Goal: Task Accomplishment & Management: Manage account settings

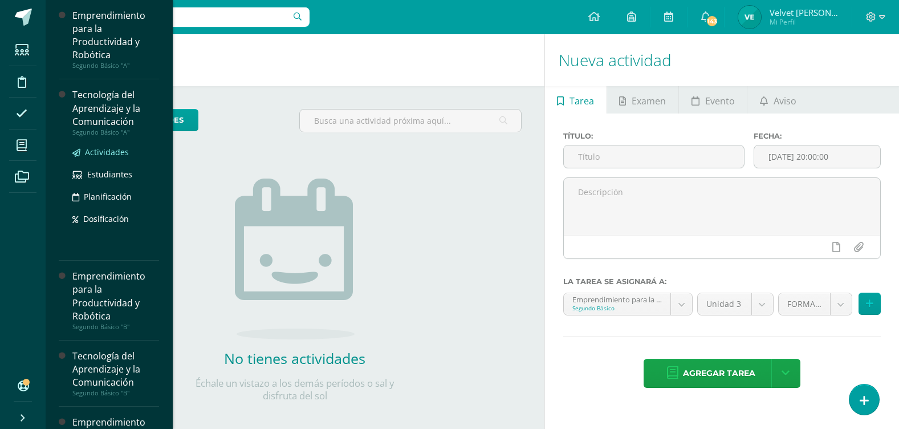
click at [113, 149] on span "Actividades" at bounding box center [107, 152] width 44 height 11
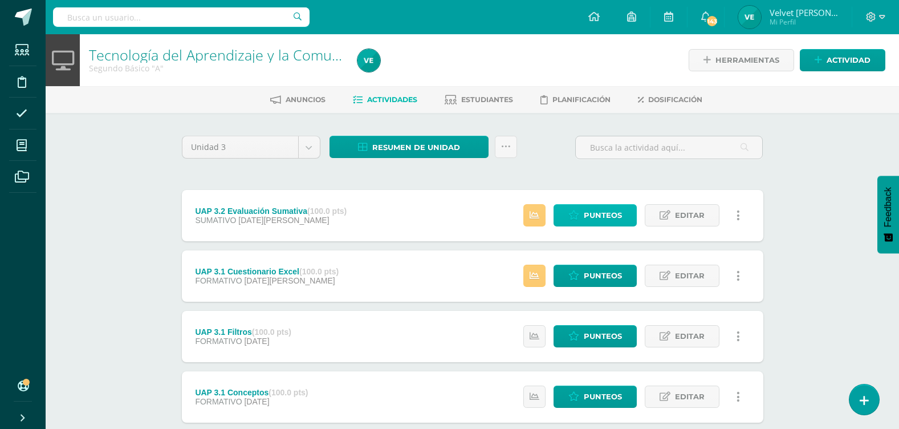
click at [579, 220] on icon at bounding box center [573, 215] width 11 height 10
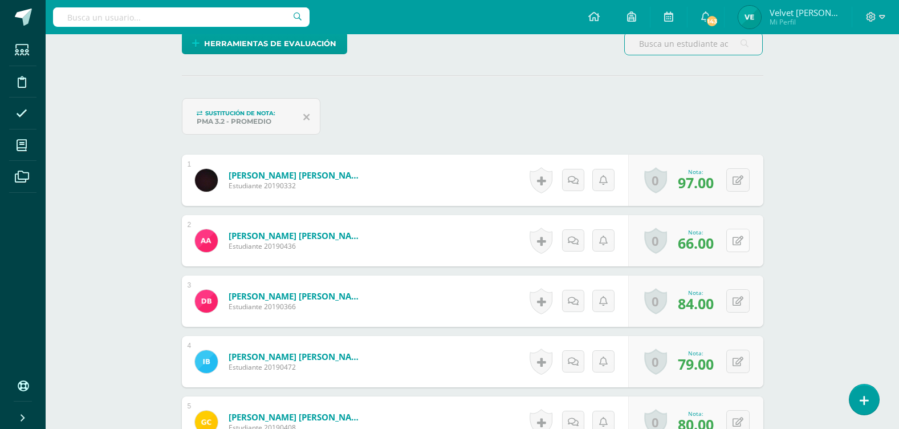
scroll to position [288, 0]
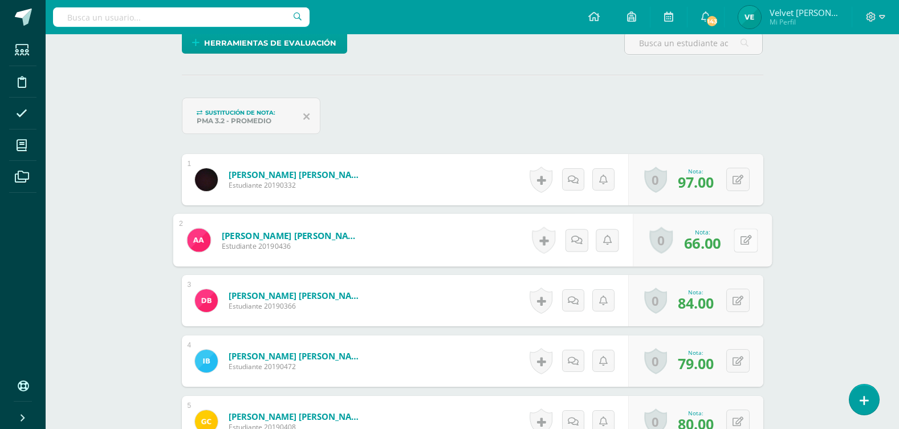
click at [741, 238] on icon at bounding box center [745, 240] width 11 height 10
click at [614, 241] on input "66.00" at bounding box center [618, 243] width 46 height 23
type input "69.00"
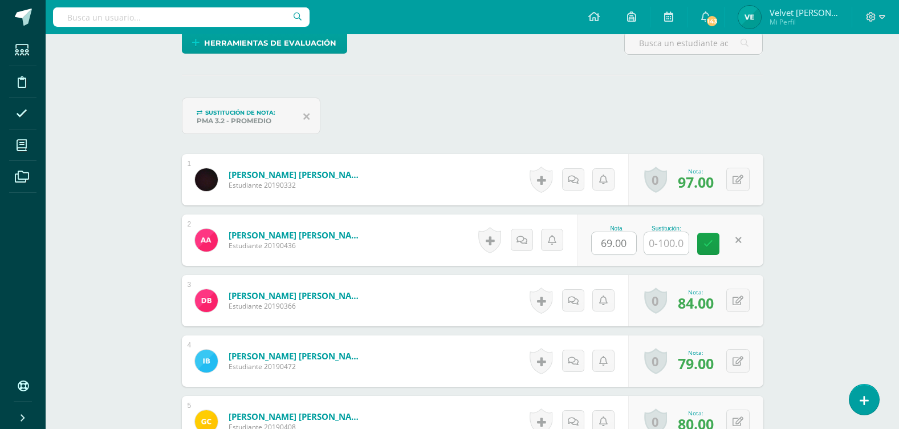
click at [718, 255] on div "Nota 69.00 Sustitución:" at bounding box center [670, 239] width 186 height 51
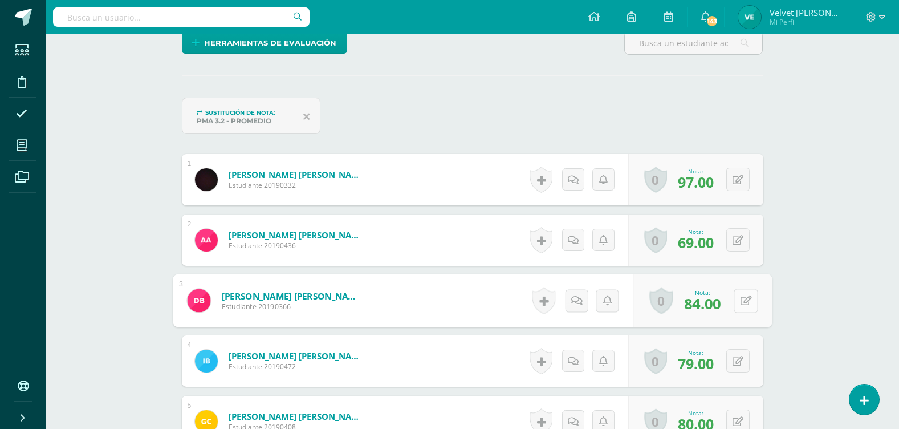
click at [734, 300] on button at bounding box center [746, 300] width 24 height 24
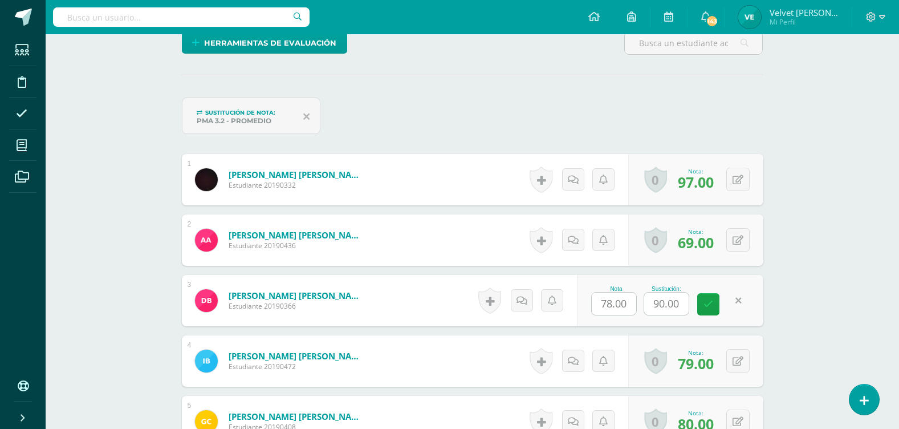
click at [734, 300] on div "Nota 78.00 Sustitución: 90.00" at bounding box center [670, 300] width 186 height 51
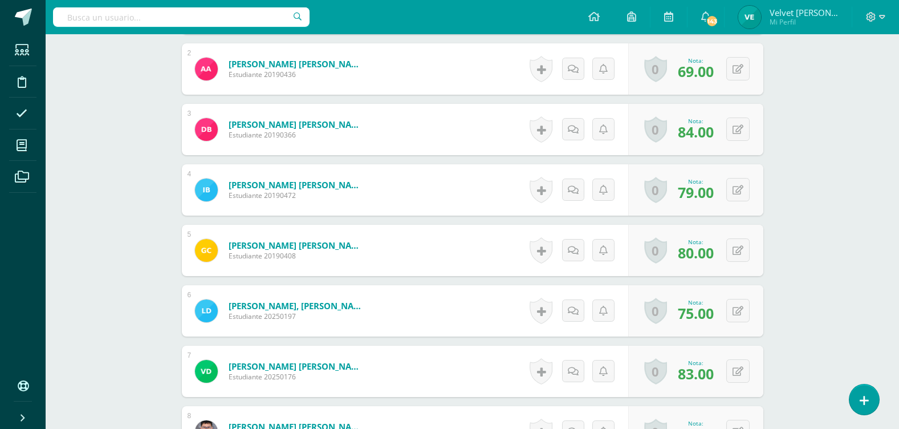
scroll to position [516, 0]
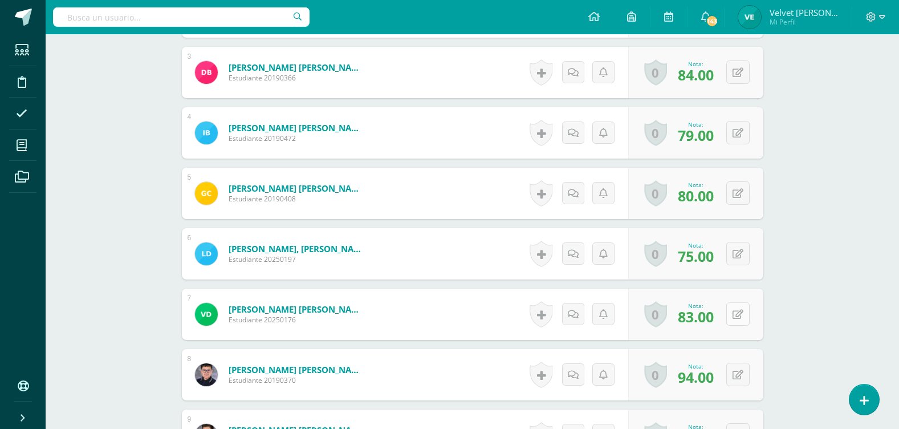
click at [737, 317] on button at bounding box center [737, 313] width 23 height 23
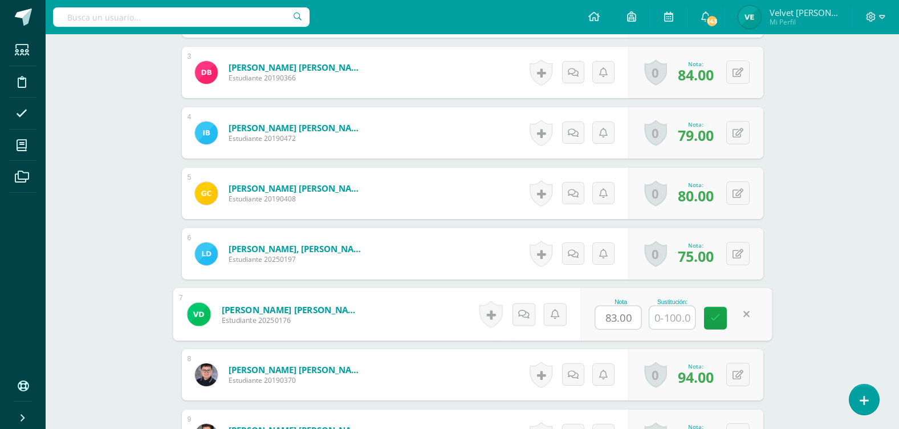
drag, startPoint x: 605, startPoint y: 316, endPoint x: 652, endPoint y: 318, distance: 46.8
click at [652, 318] on div "Nota 83.00 Sustitución:" at bounding box center [676, 314] width 192 height 53
type input "86"
click at [709, 320] on link at bounding box center [715, 318] width 23 height 23
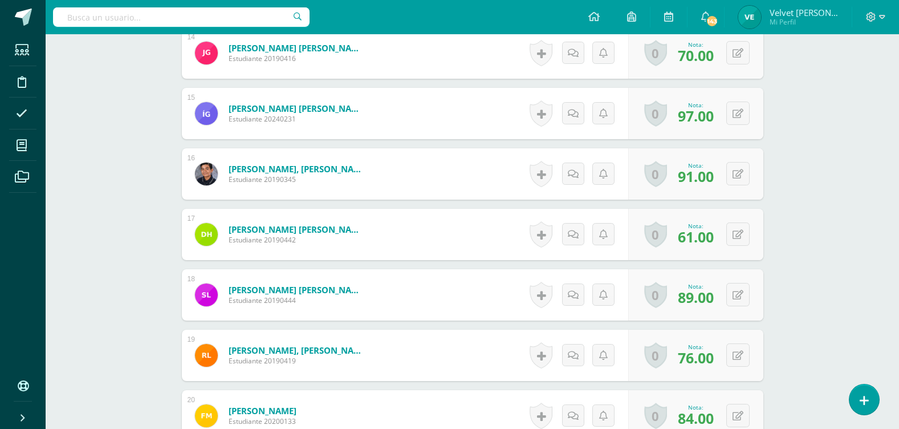
scroll to position [1314, 0]
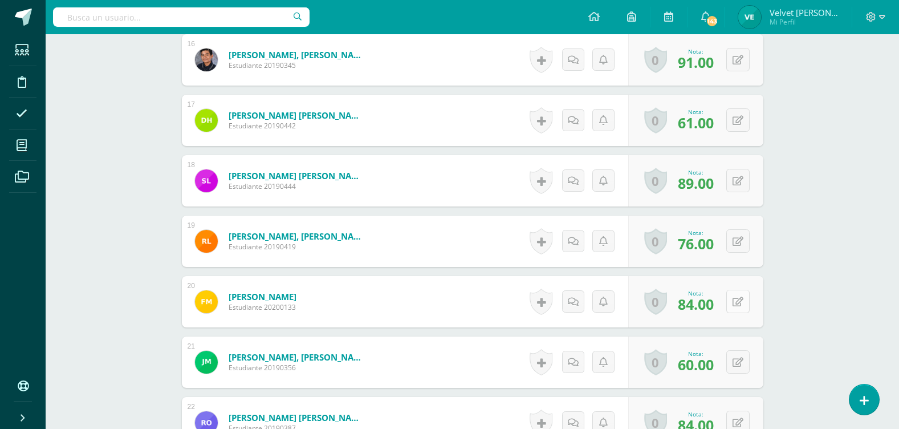
click at [742, 306] on icon at bounding box center [738, 302] width 11 height 10
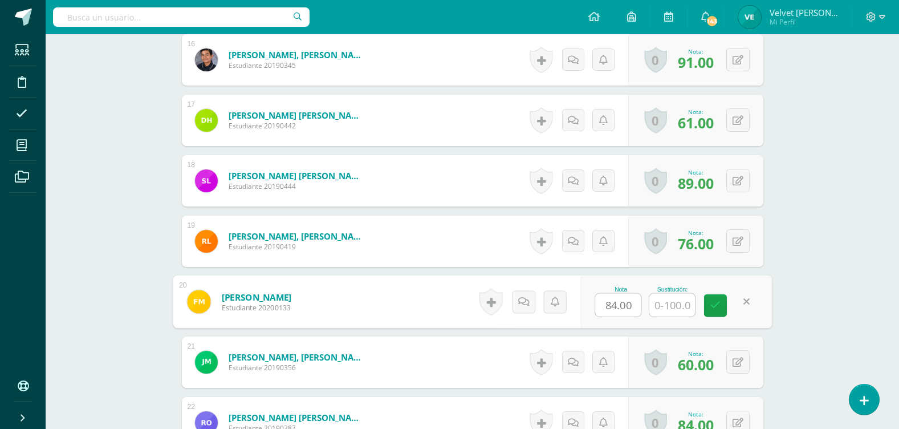
drag, startPoint x: 601, startPoint y: 303, endPoint x: 643, endPoint y: 306, distance: 41.1
click at [643, 306] on div "Nota 84.00" at bounding box center [621, 301] width 52 height 31
type input "94"
click at [702, 306] on div "Nota 94 Sustitución:" at bounding box center [676, 301] width 192 height 53
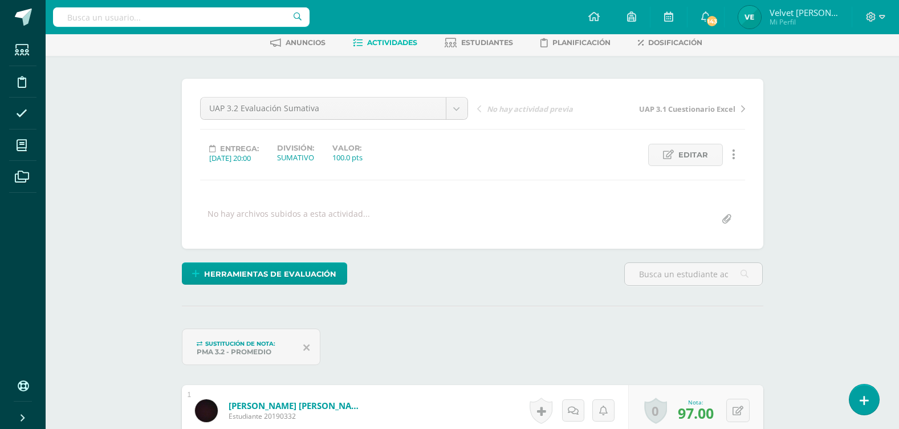
scroll to position [0, 0]
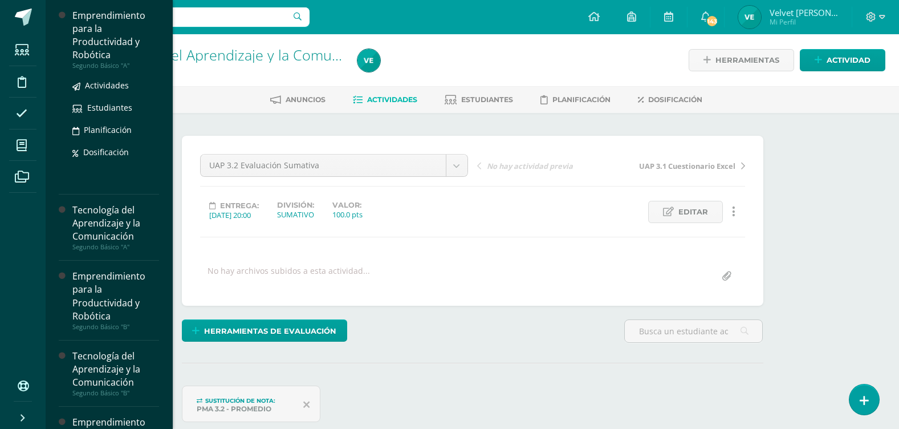
click at [96, 54] on div "Emprendimiento para la Productividad y Robótica" at bounding box center [115, 35] width 87 height 52
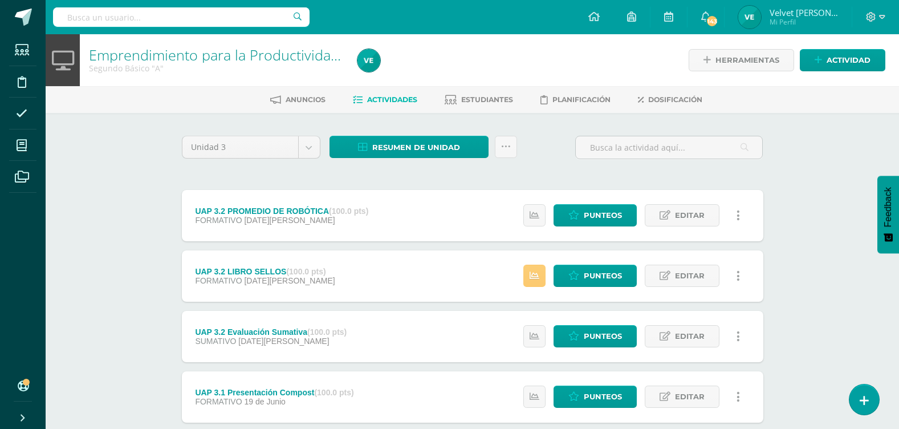
scroll to position [57, 0]
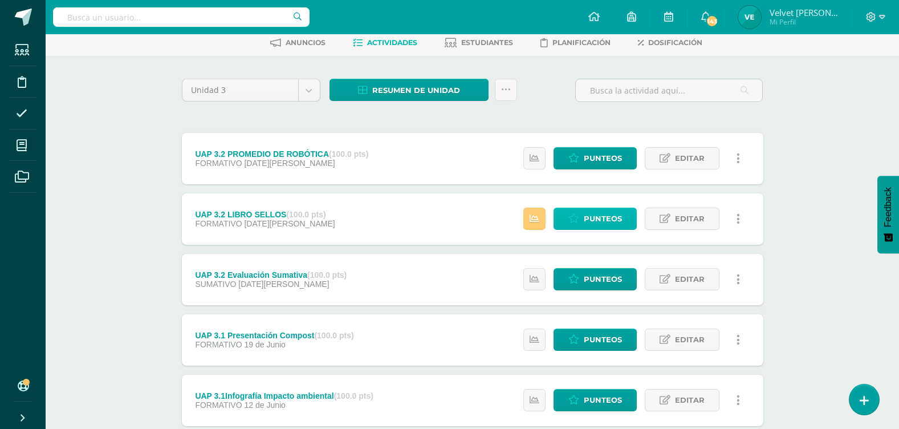
click at [582, 222] on link "Punteos" at bounding box center [595, 219] width 83 height 22
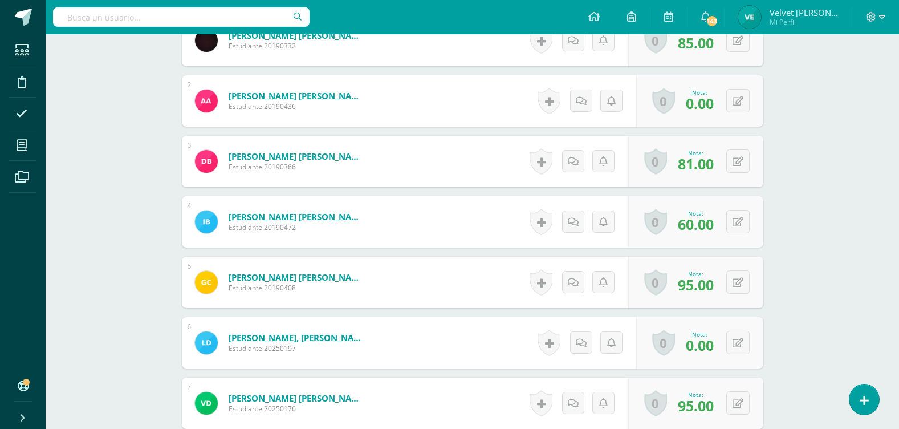
scroll to position [457, 0]
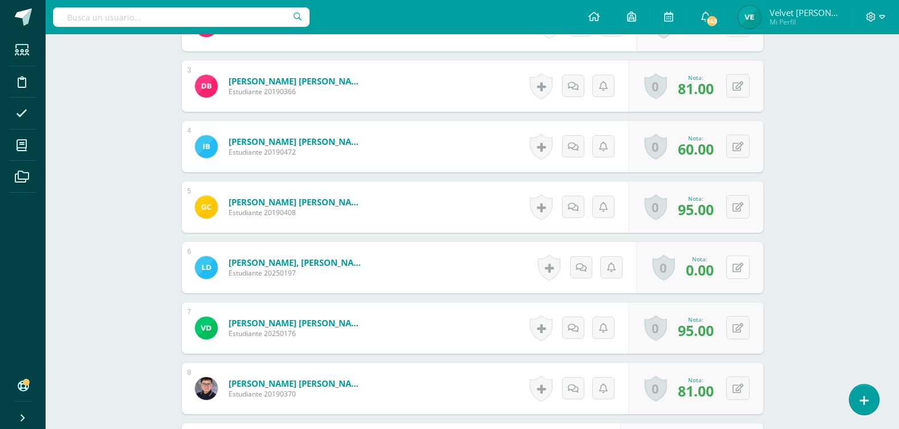
click at [743, 269] on button at bounding box center [737, 266] width 23 height 23
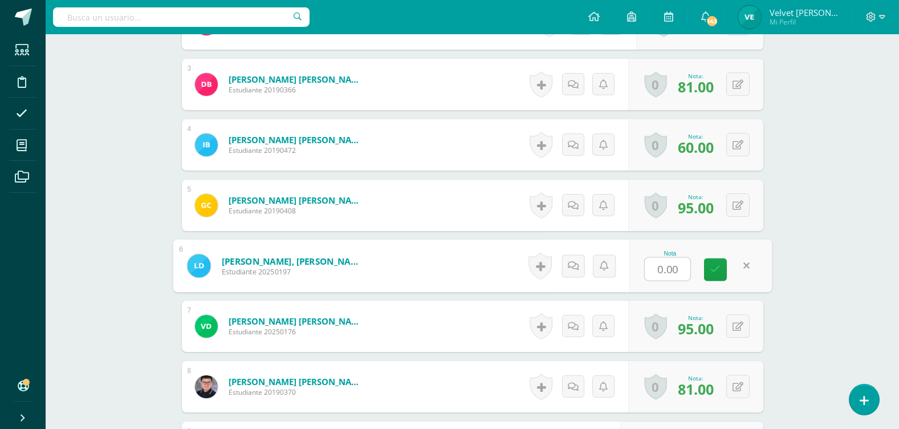
scroll to position [459, 0]
type input "60"
click at [717, 267] on icon at bounding box center [715, 269] width 10 height 10
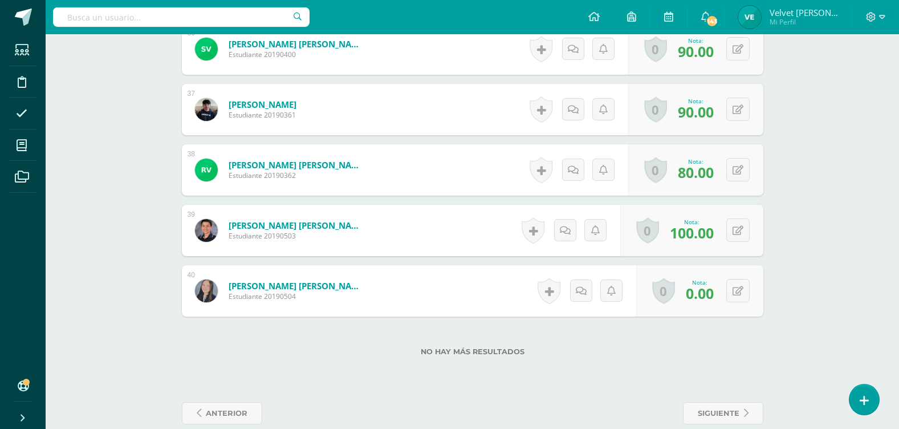
scroll to position [2506, 0]
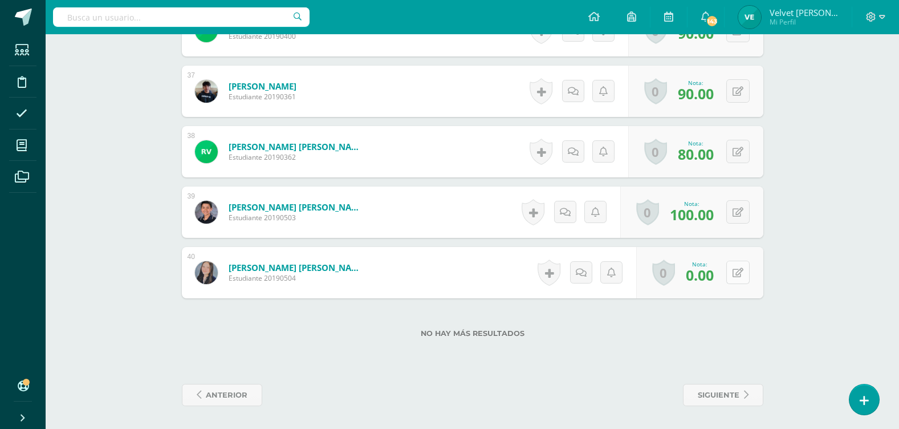
click at [735, 279] on button at bounding box center [737, 272] width 23 height 23
type input "23"
click at [711, 272] on icon at bounding box center [715, 276] width 10 height 10
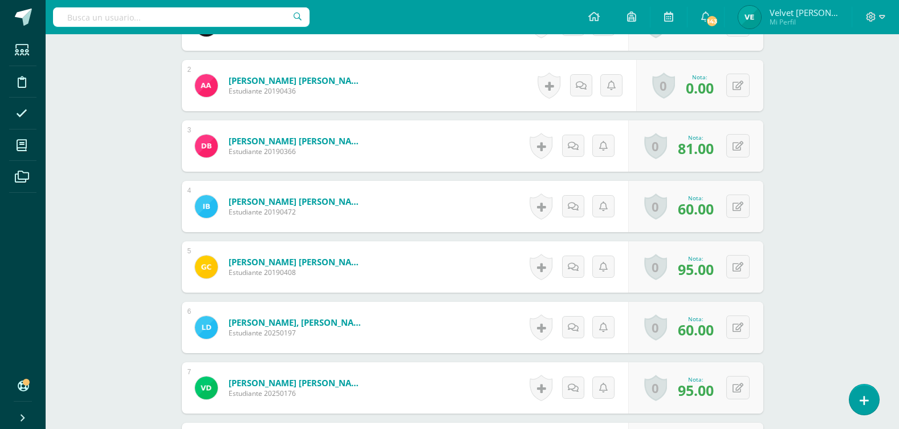
scroll to position [0, 0]
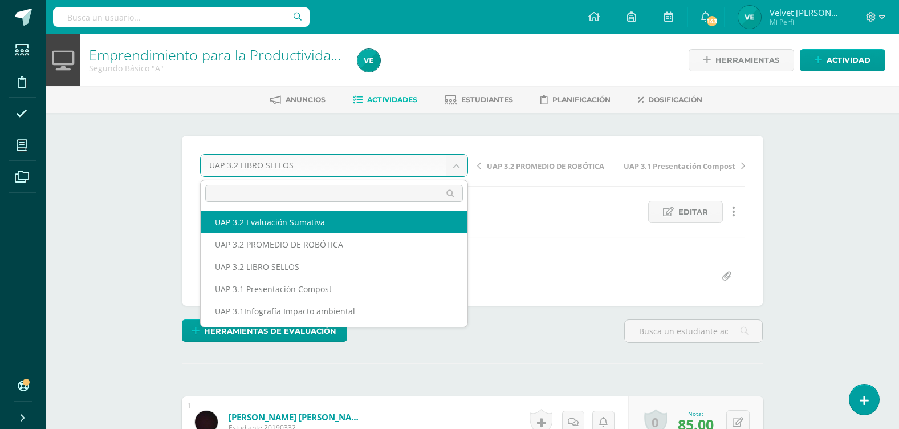
select select "/dashboard/teacher/grade-activity/224462/"
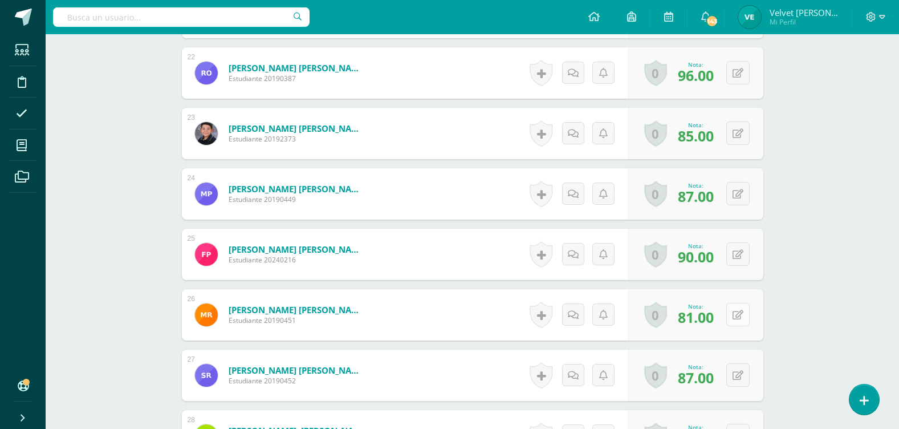
scroll to position [1684, 0]
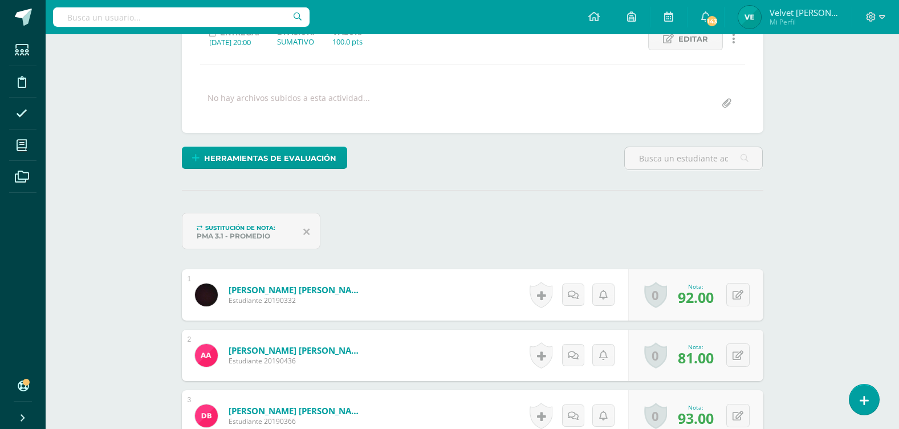
scroll to position [0, 0]
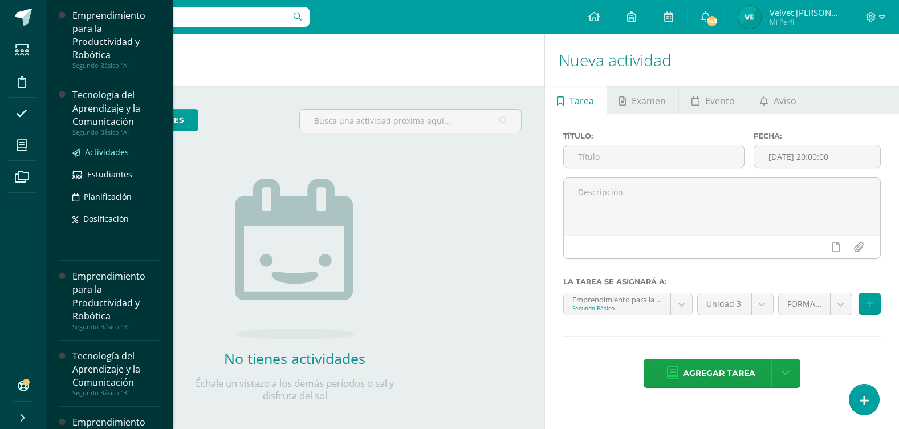
click at [105, 153] on span "Actividades" at bounding box center [107, 152] width 44 height 11
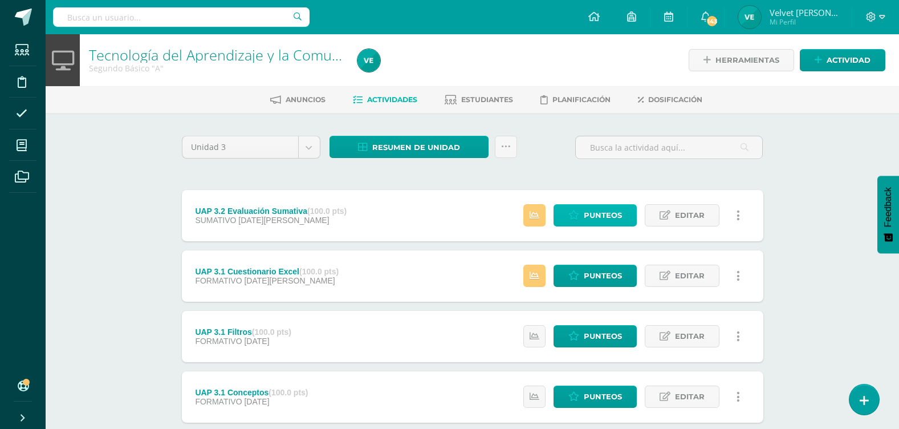
click at [601, 210] on span "Punteos" at bounding box center [603, 215] width 38 height 21
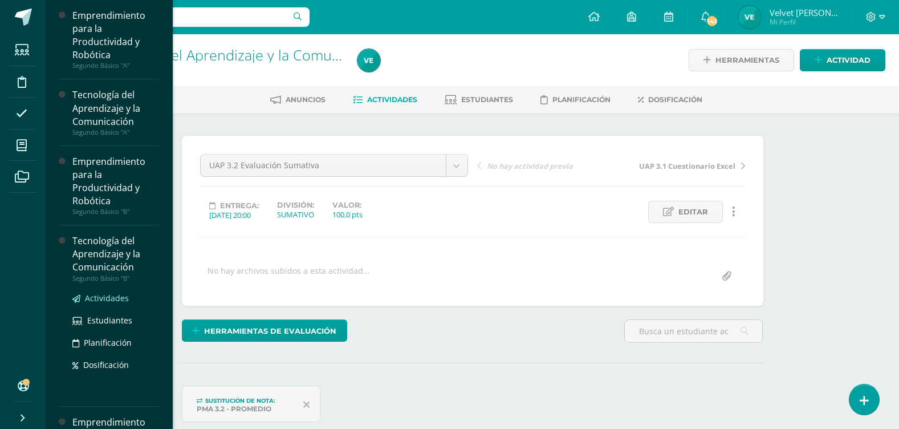
click at [109, 300] on span "Actividades" at bounding box center [107, 297] width 44 height 11
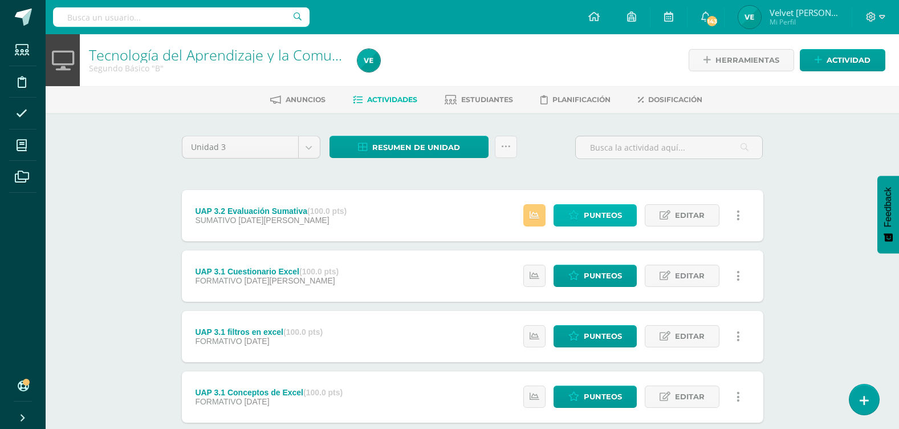
click at [581, 219] on link "Punteos" at bounding box center [595, 215] width 83 height 22
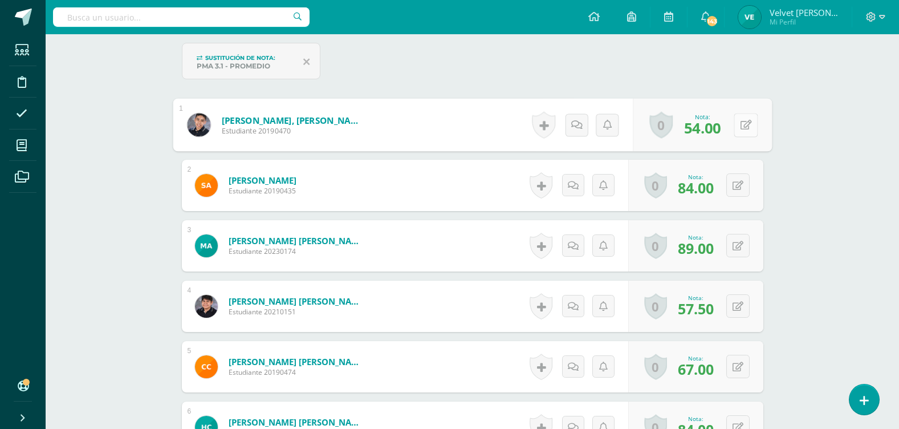
scroll to position [343, 0]
click at [745, 129] on button at bounding box center [746, 124] width 24 height 24
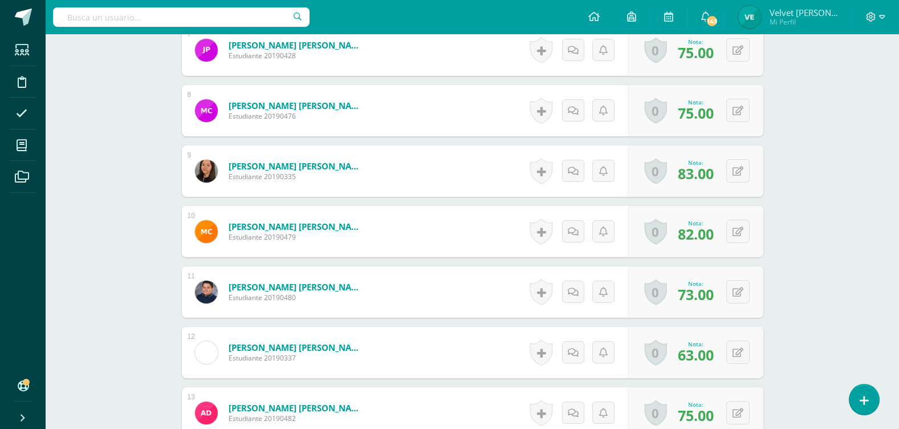
scroll to position [857, 0]
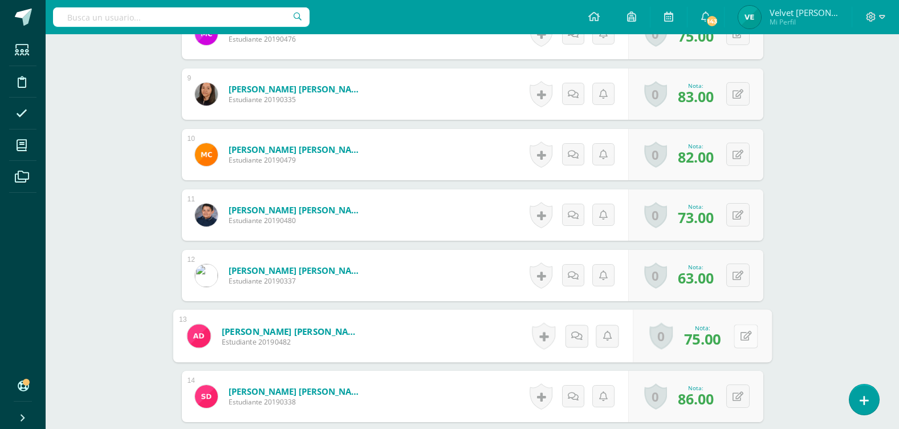
click at [731, 328] on div "0 Logros Logros obtenidos Aún no hay logros agregados Nota: 75.00" at bounding box center [702, 336] width 139 height 53
click at [738, 334] on button at bounding box center [746, 336] width 24 height 24
click at [624, 347] on input "75.00" at bounding box center [618, 339] width 46 height 23
drag, startPoint x: 616, startPoint y: 340, endPoint x: 606, endPoint y: 340, distance: 10.3
click at [606, 340] on input "75.00" at bounding box center [618, 339] width 46 height 23
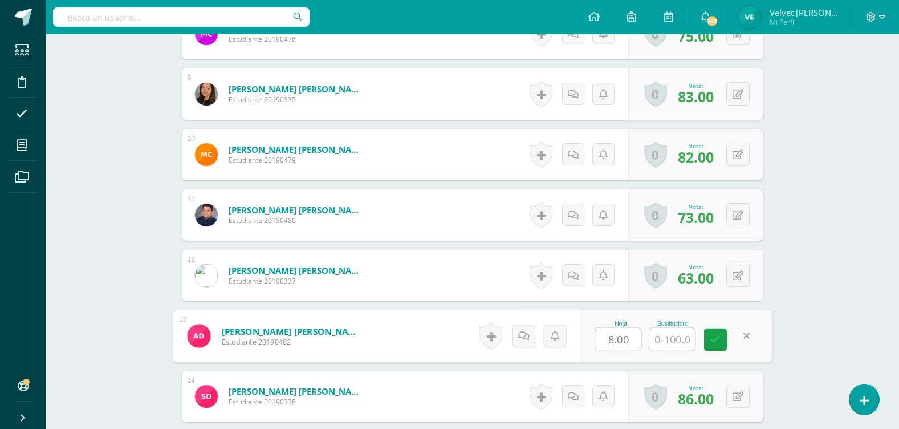
type input "80.00"
click at [719, 341] on icon at bounding box center [715, 340] width 10 height 10
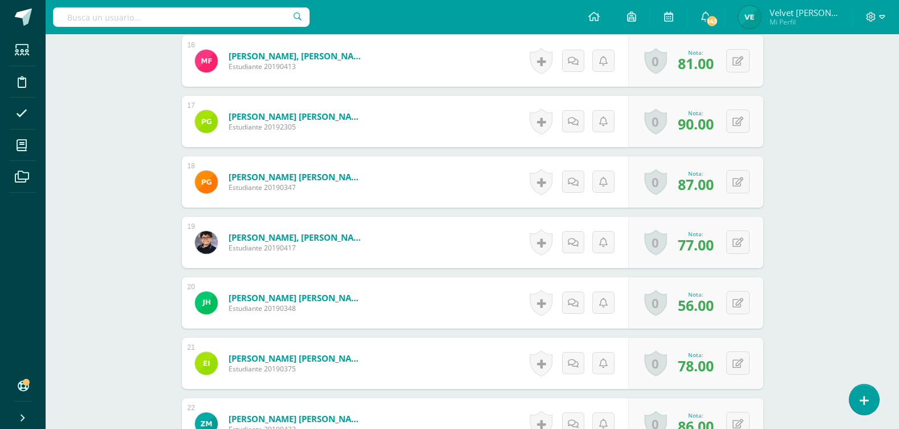
scroll to position [1370, 0]
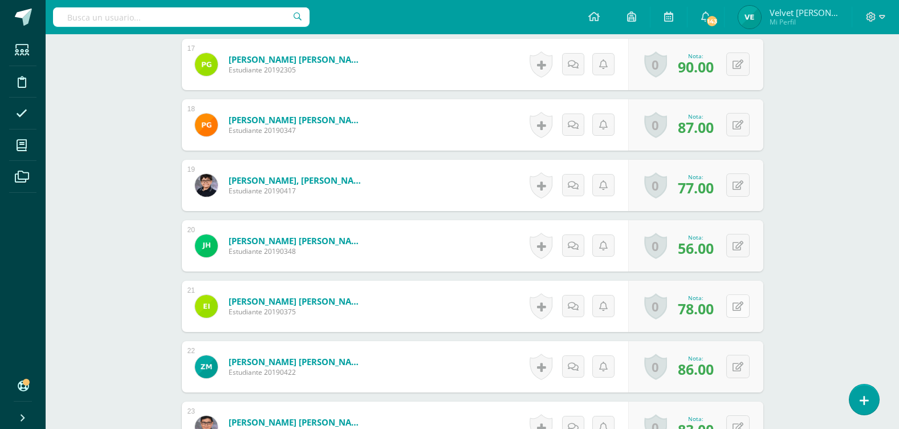
click at [737, 299] on button at bounding box center [737, 305] width 23 height 23
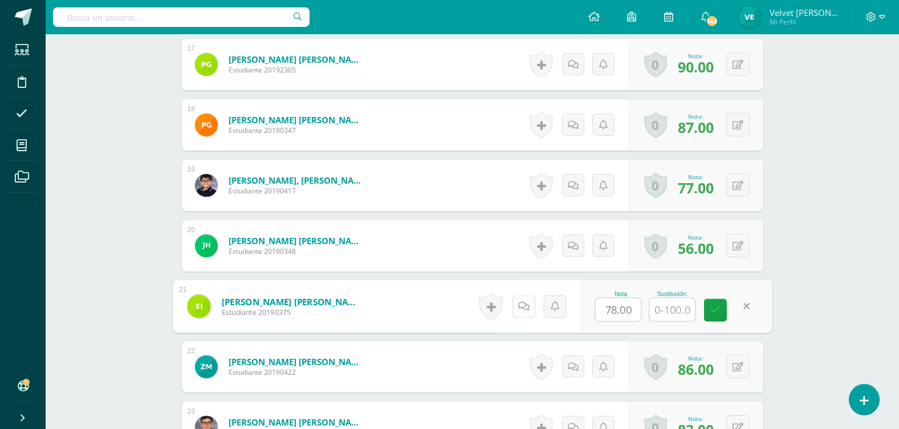
drag, startPoint x: 636, startPoint y: 318, endPoint x: 524, endPoint y: 318, distance: 111.7
click at [524, 318] on form "Ipiña Pineda, Elisa María Estudiante 20190375 Nota 78.00 Sustitución:" at bounding box center [472, 306] width 599 height 53
type input "81"
click at [726, 312] on link at bounding box center [715, 310] width 23 height 23
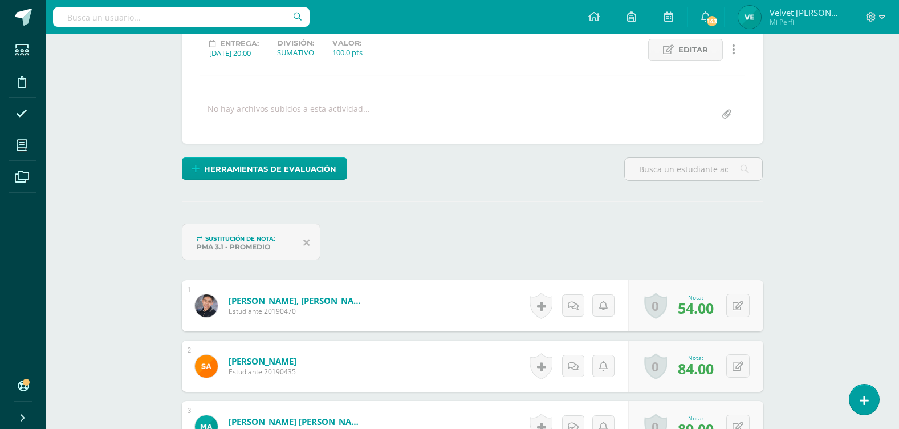
scroll to position [161, 0]
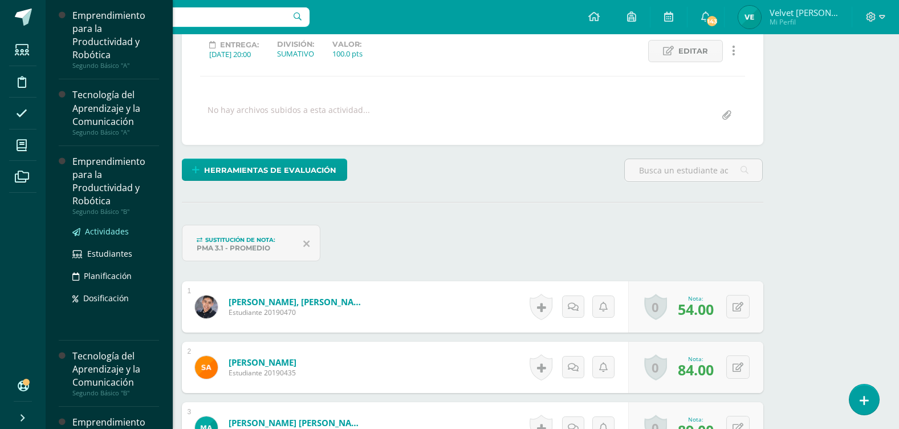
click at [97, 233] on span "Actividades" at bounding box center [107, 231] width 44 height 11
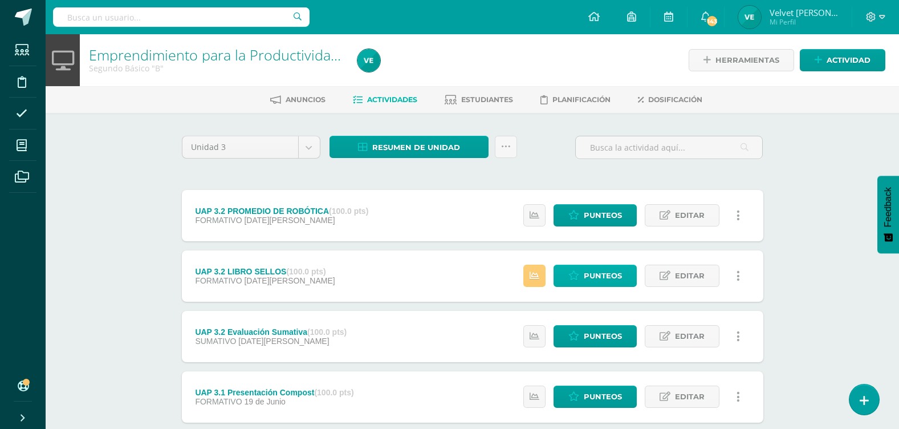
scroll to position [57, 0]
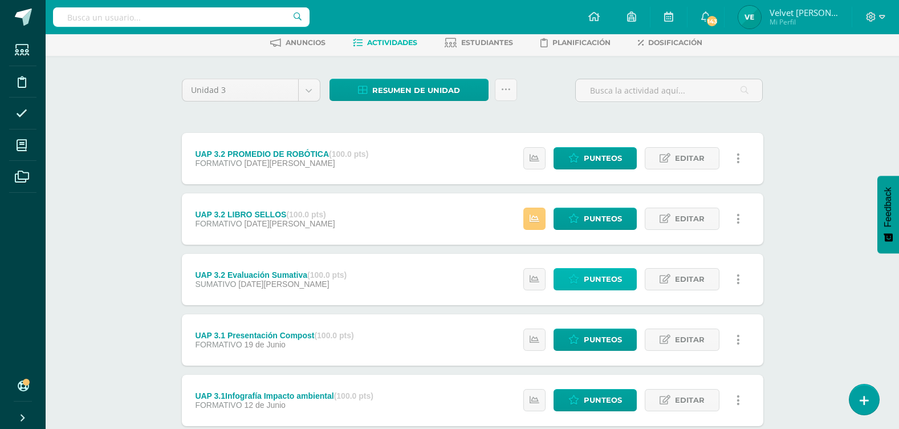
click at [615, 281] on span "Punteos" at bounding box center [603, 279] width 38 height 21
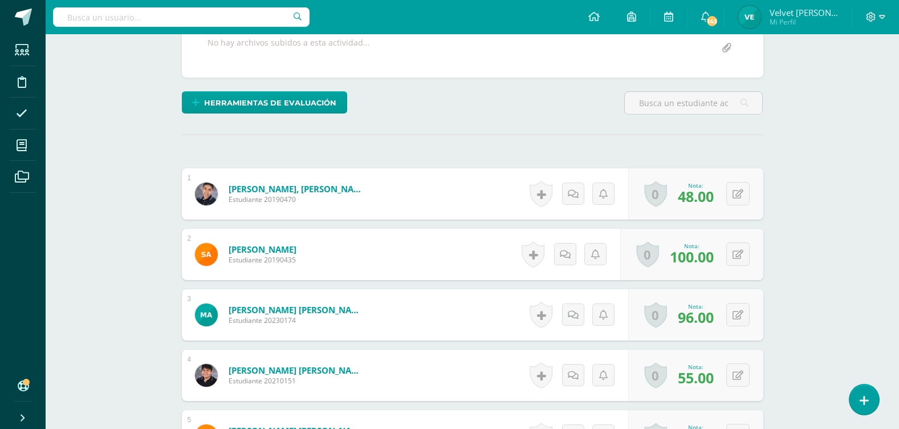
scroll to position [229, 0]
click at [732, 317] on div "0 Logros Logros obtenidos Aún no hay logros agregados Nota: 96.00" at bounding box center [695, 313] width 135 height 51
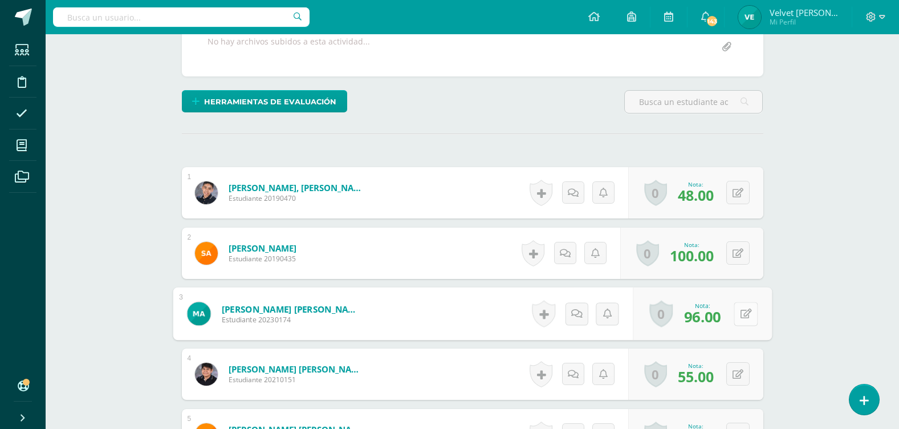
click at [737, 316] on button at bounding box center [746, 314] width 24 height 24
type input "100"
click at [724, 323] on link at bounding box center [715, 317] width 23 height 23
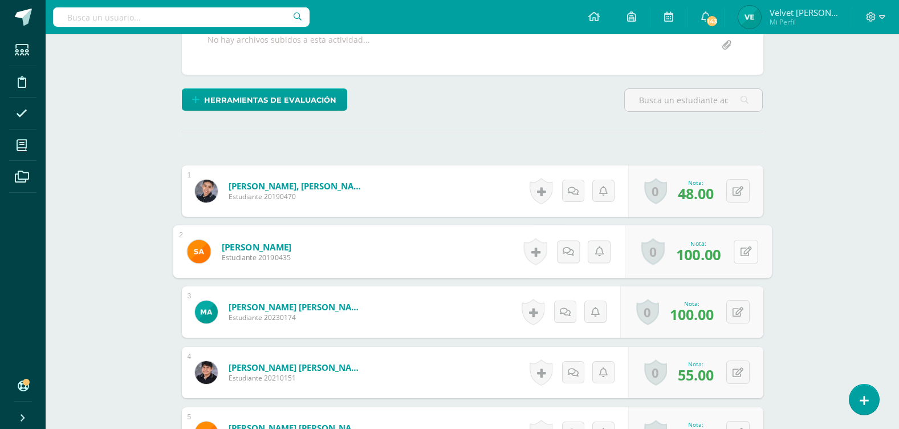
click at [739, 247] on button at bounding box center [746, 251] width 24 height 24
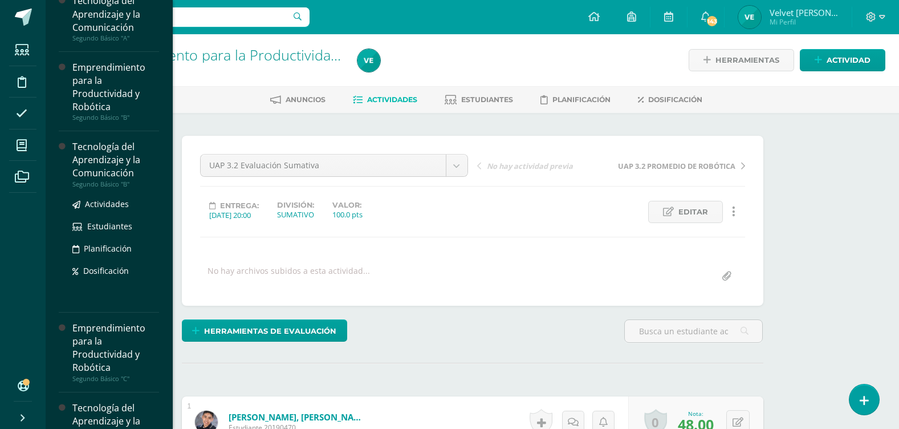
scroll to position [114, 0]
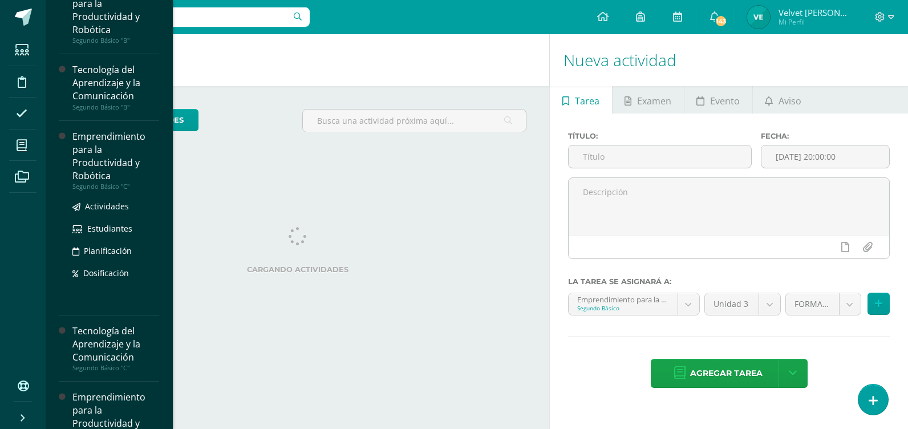
scroll to position [228, 0]
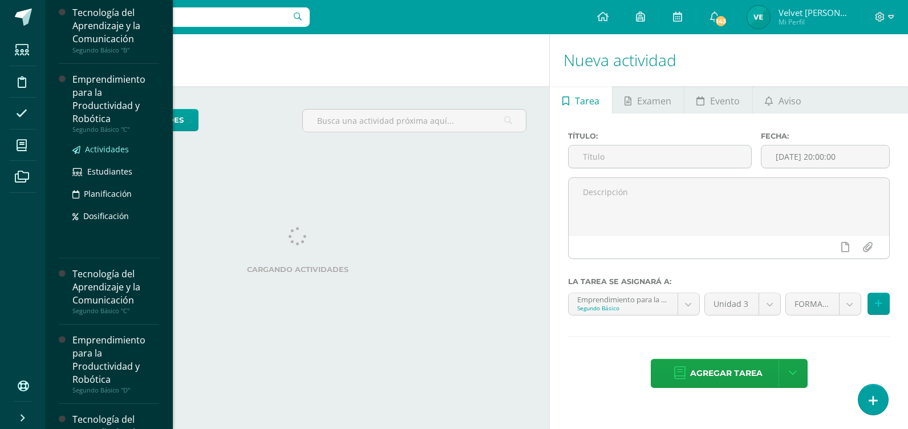
click at [108, 151] on span "Actividades" at bounding box center [107, 149] width 44 height 11
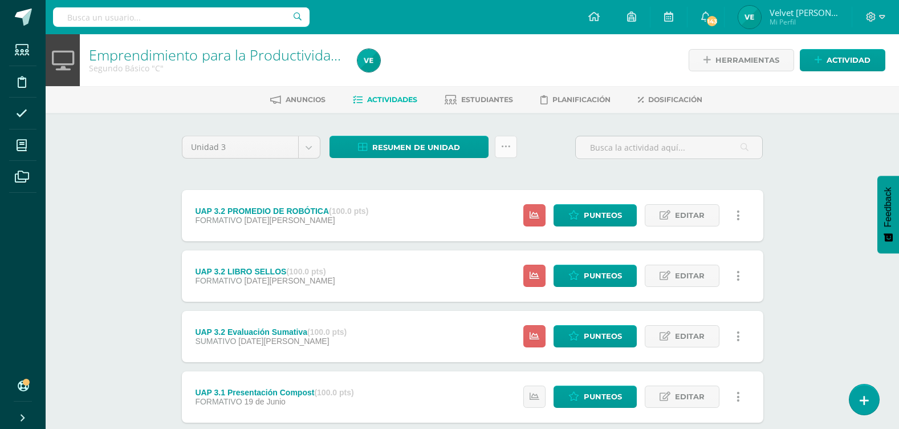
click at [507, 150] on icon at bounding box center [506, 147] width 10 height 10
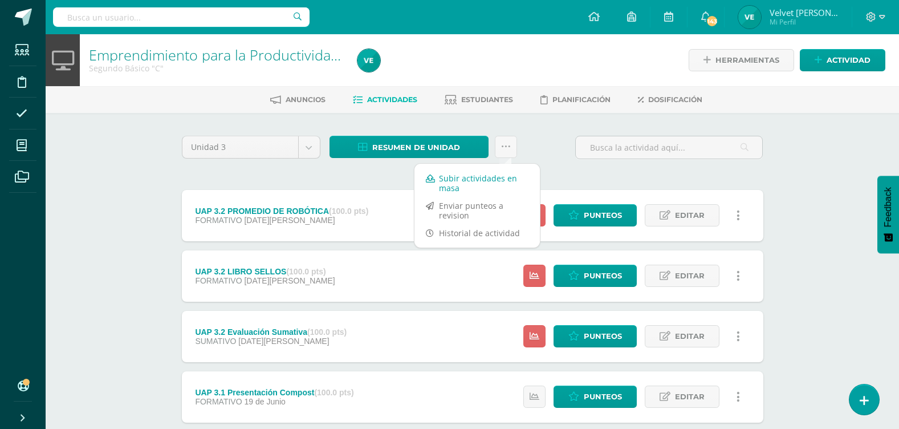
click at [458, 181] on link "Subir actividades en masa" at bounding box center [476, 182] width 125 height 27
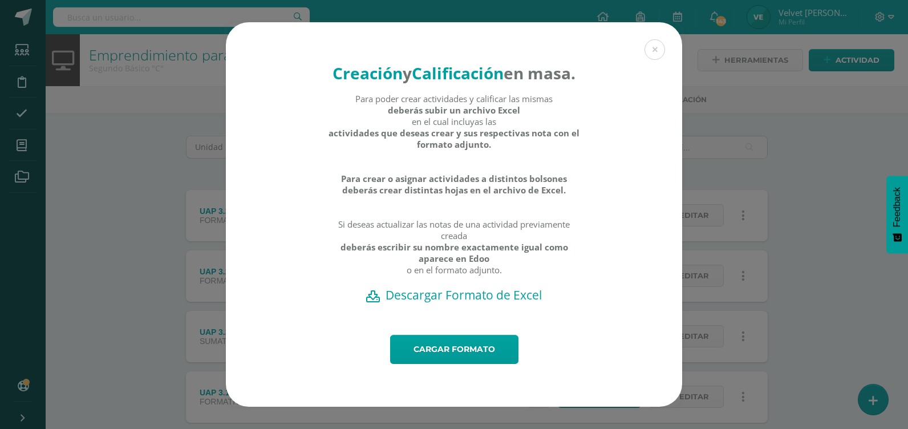
click at [492, 303] on h2 "Descargar Formato de Excel" at bounding box center [454, 295] width 416 height 16
click at [466, 363] on link "Cargar formato" at bounding box center [454, 349] width 128 height 29
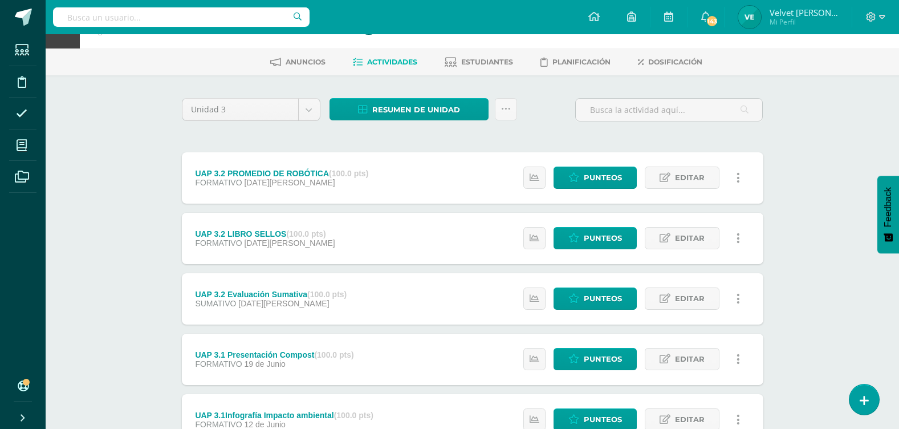
scroll to position [57, 0]
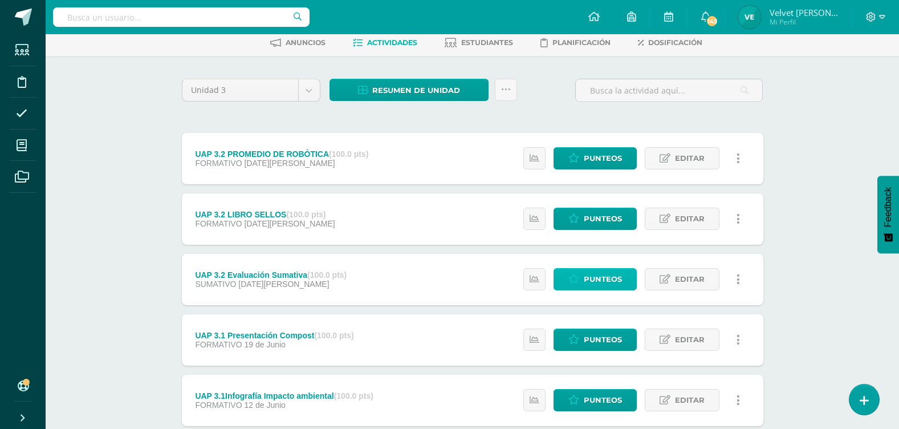
click at [586, 274] on span "Punteos" at bounding box center [603, 279] width 38 height 21
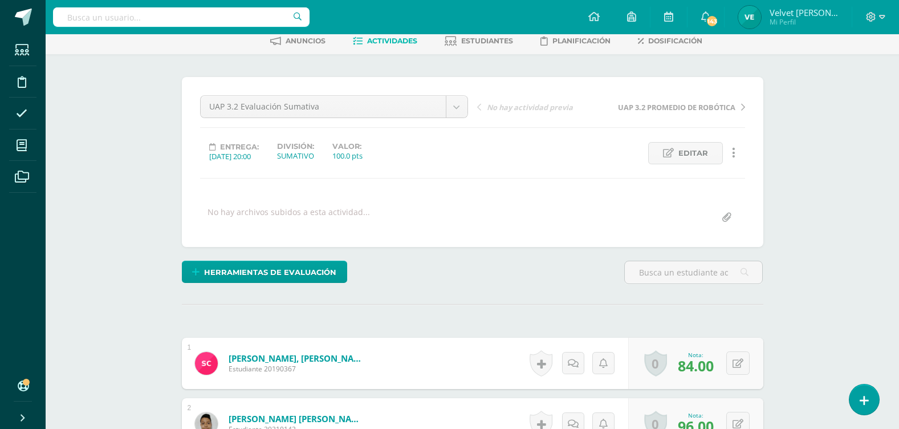
scroll to position [58, 0]
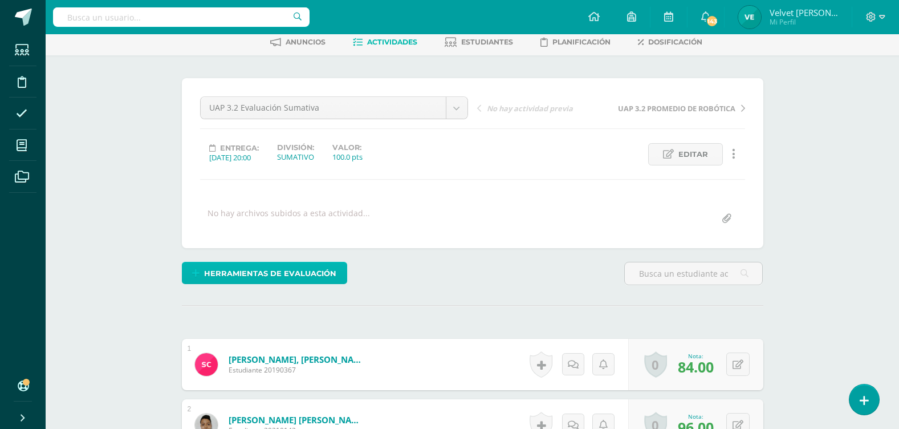
click at [244, 278] on span "Herramientas de evaluación" at bounding box center [270, 273] width 132 height 21
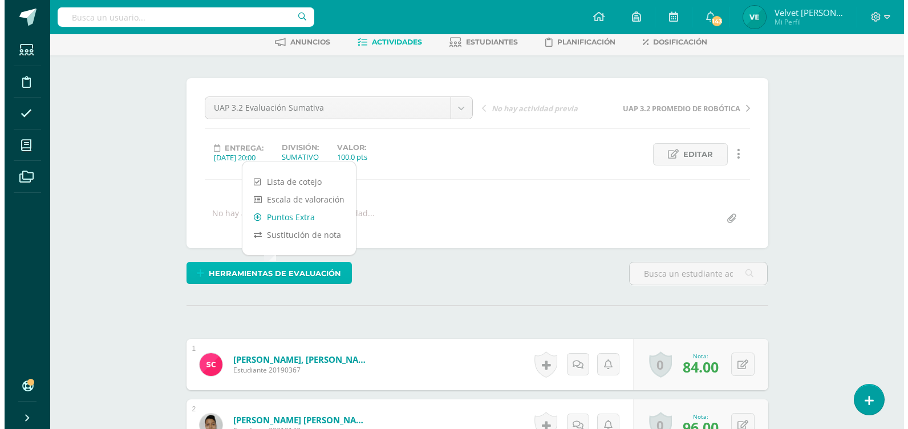
scroll to position [58, 0]
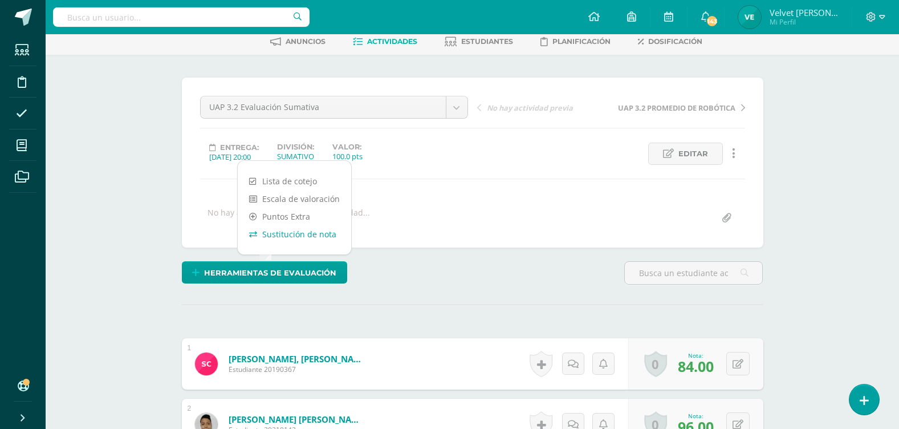
click at [306, 236] on link "Sustitución de nota" at bounding box center [294, 234] width 113 height 18
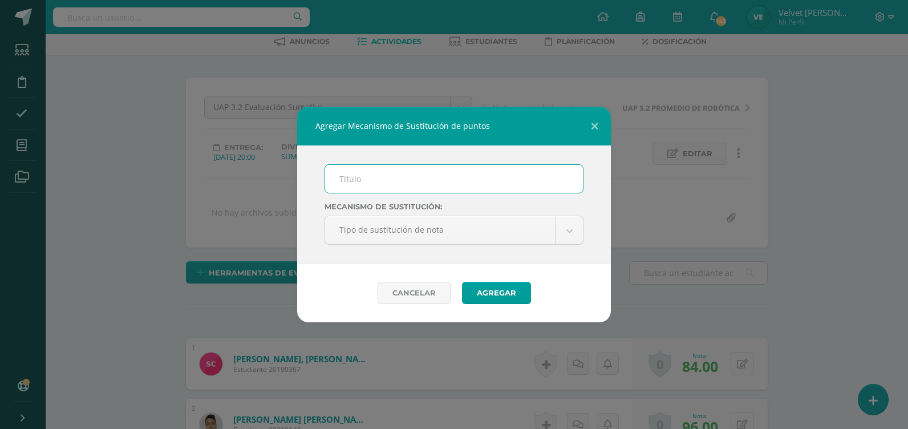
click at [423, 179] on input "text" at bounding box center [454, 179] width 258 height 28
click at [389, 180] on input "text" at bounding box center [454, 179] width 258 height 28
click at [371, 180] on input "text" at bounding box center [454, 179] width 258 height 28
click at [359, 177] on input "PMA 1.2" at bounding box center [454, 179] width 258 height 28
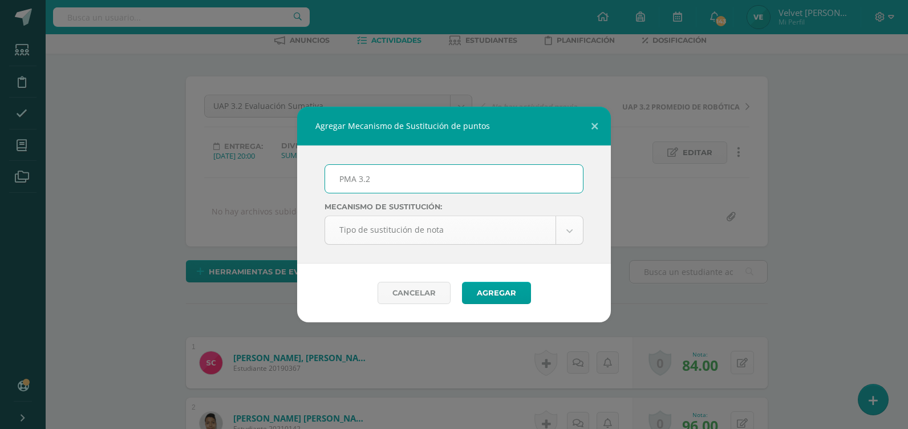
type input "PMA 3.2"
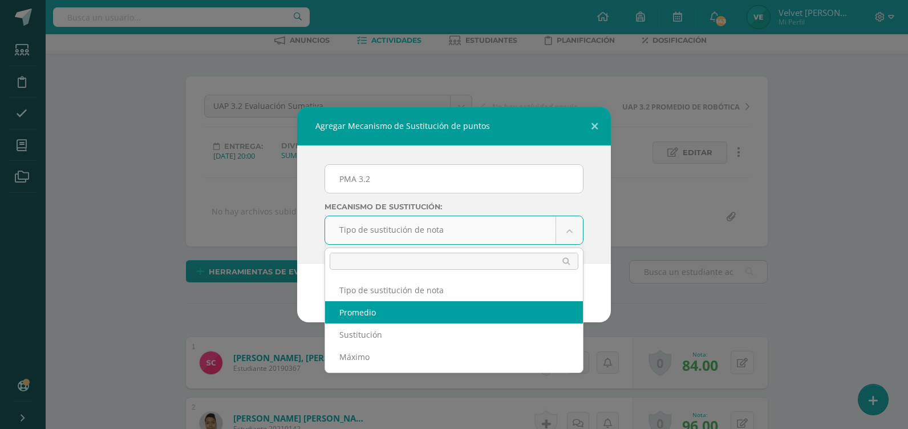
select select "average"
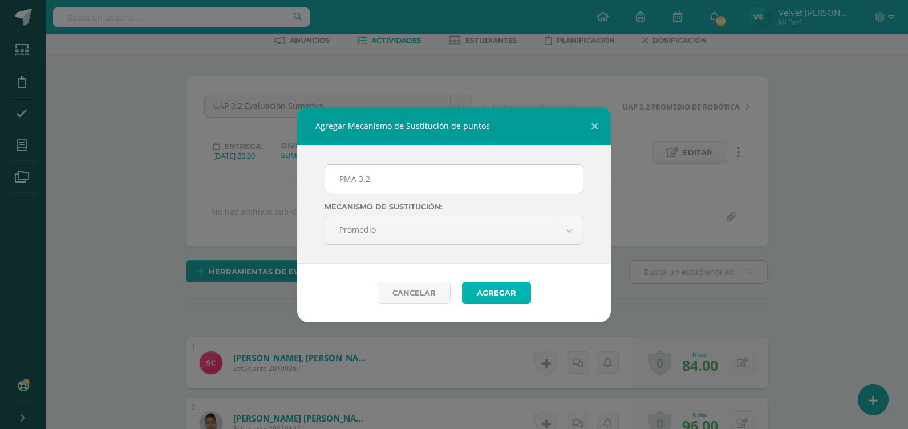
click at [504, 295] on button "Agregar" at bounding box center [496, 293] width 69 height 22
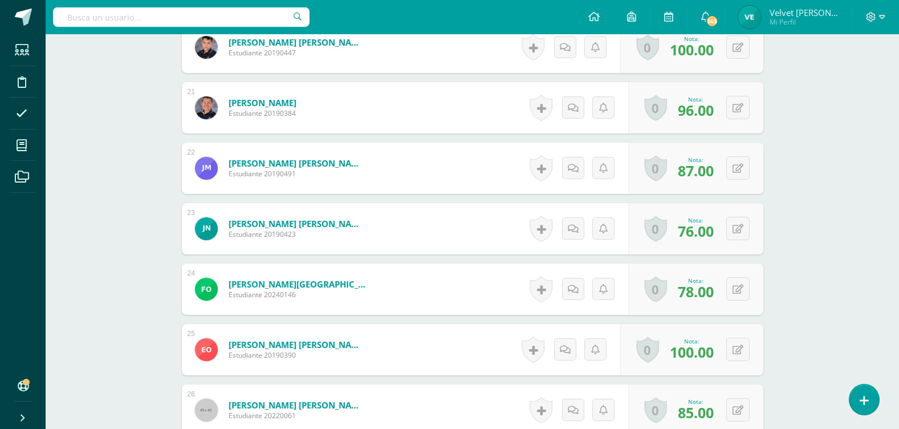
scroll to position [1570, 0]
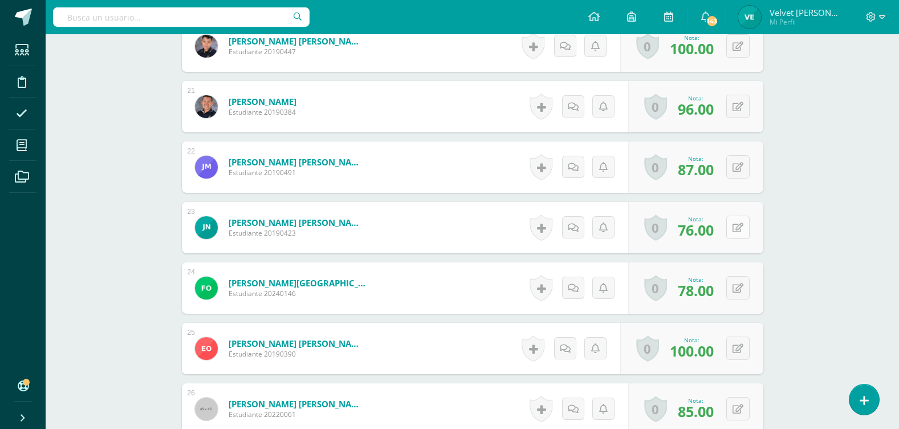
click at [736, 226] on button at bounding box center [737, 227] width 23 height 23
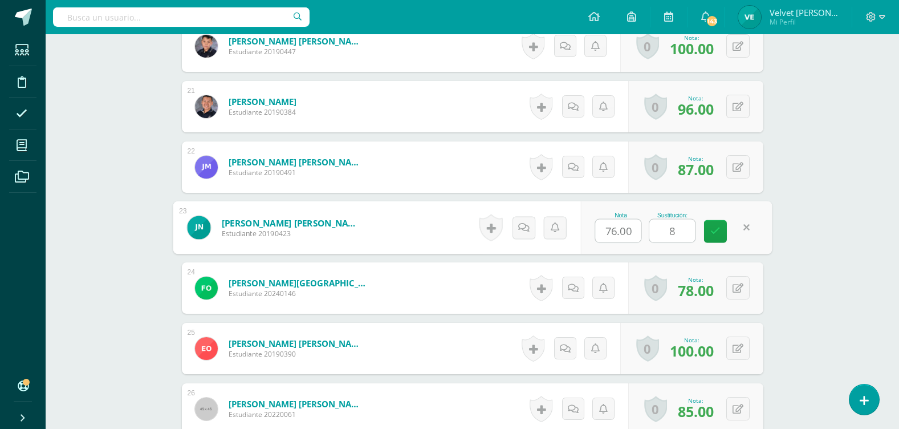
type input "82"
click at [708, 231] on link at bounding box center [715, 231] width 23 height 23
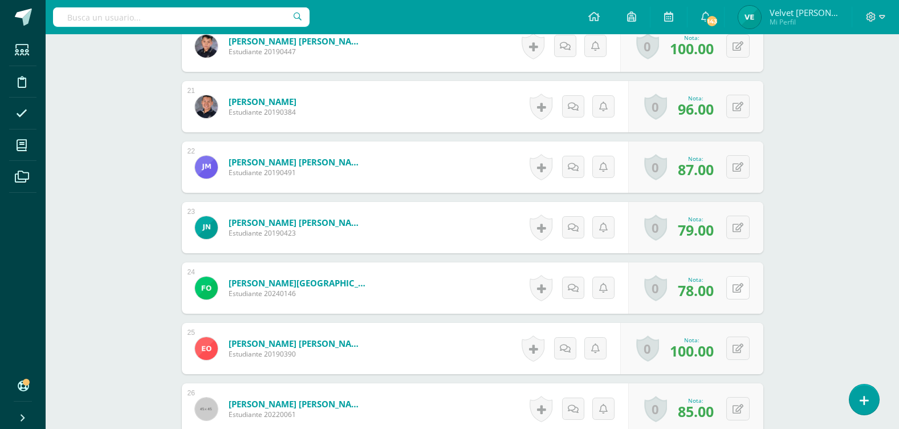
click at [741, 291] on icon at bounding box center [738, 288] width 11 height 10
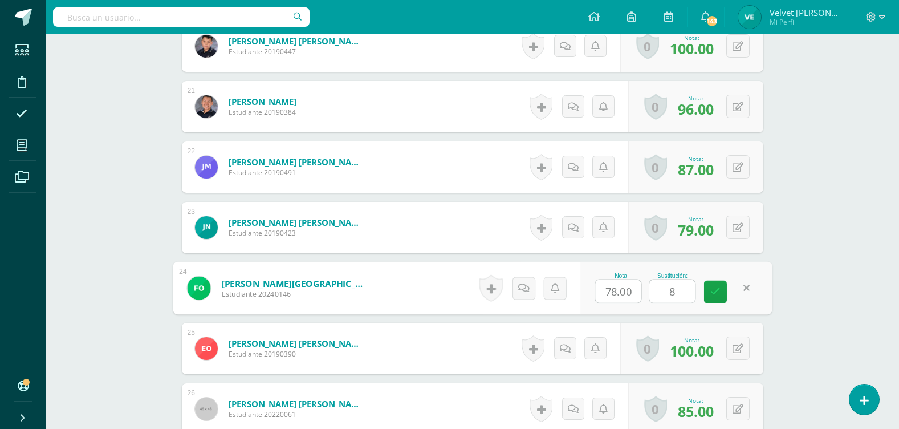
type input "81"
click at [714, 297] on link at bounding box center [715, 292] width 23 height 23
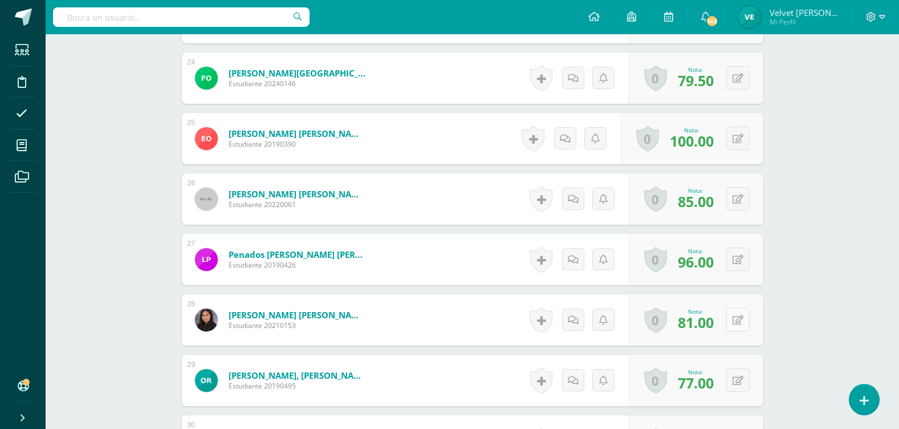
scroll to position [1798, 0]
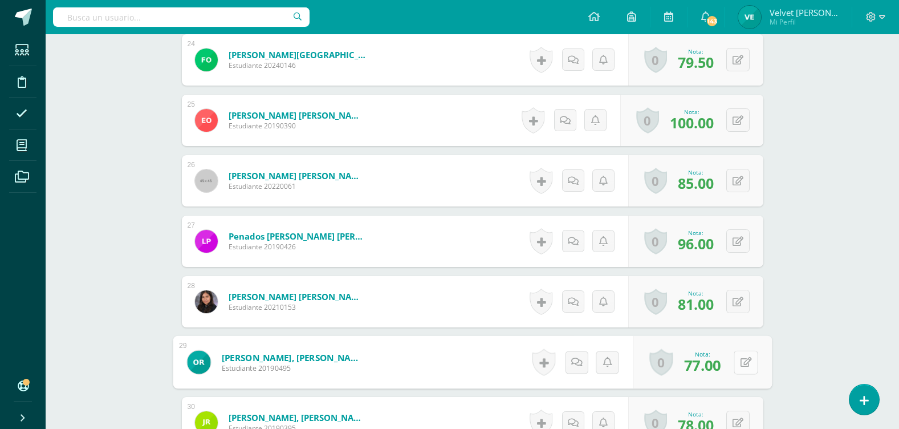
click at [743, 366] on button at bounding box center [746, 362] width 24 height 24
type input "84"
click at [719, 365] on icon at bounding box center [715, 366] width 10 height 10
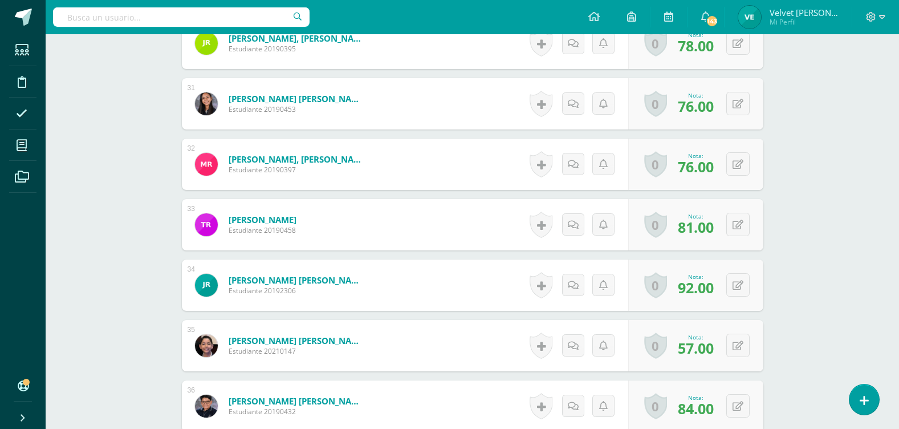
scroll to position [2197, 0]
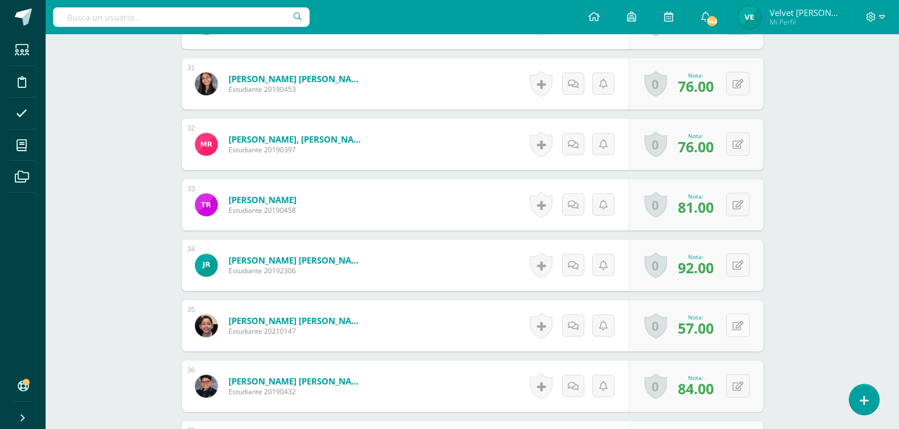
click at [732, 326] on div "0 Logros Logros obtenidos Aún no hay logros agregados Nota: 57.00" at bounding box center [695, 325] width 135 height 51
click at [740, 330] on icon at bounding box center [745, 325] width 11 height 10
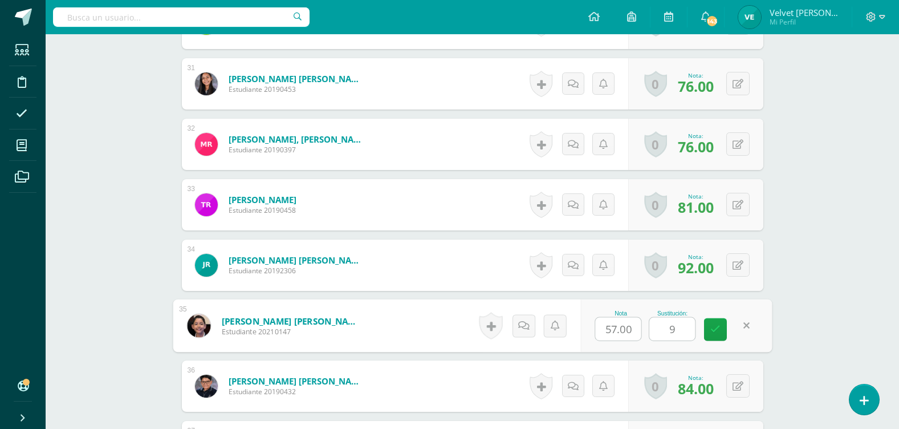
type input "92"
click at [723, 326] on link at bounding box center [715, 329] width 23 height 23
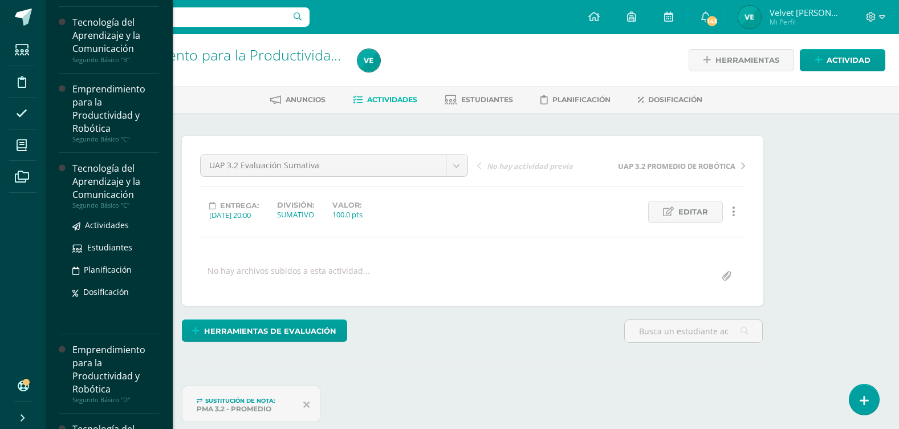
scroll to position [228, 0]
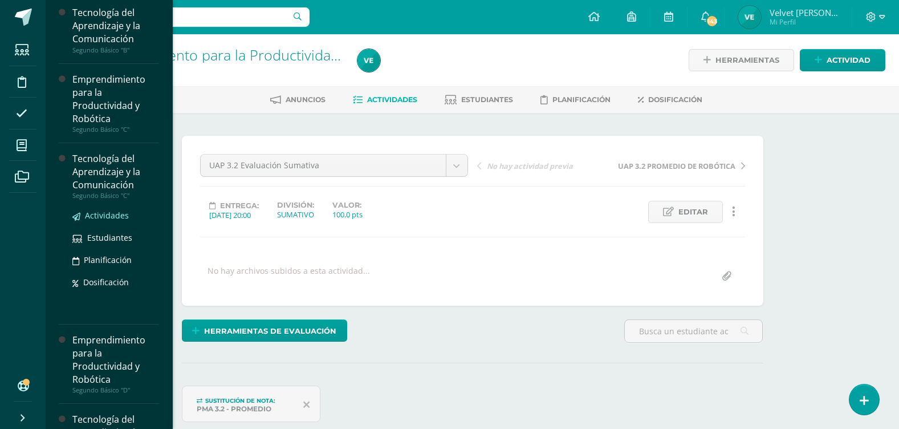
click at [116, 215] on span "Actividades" at bounding box center [107, 215] width 44 height 11
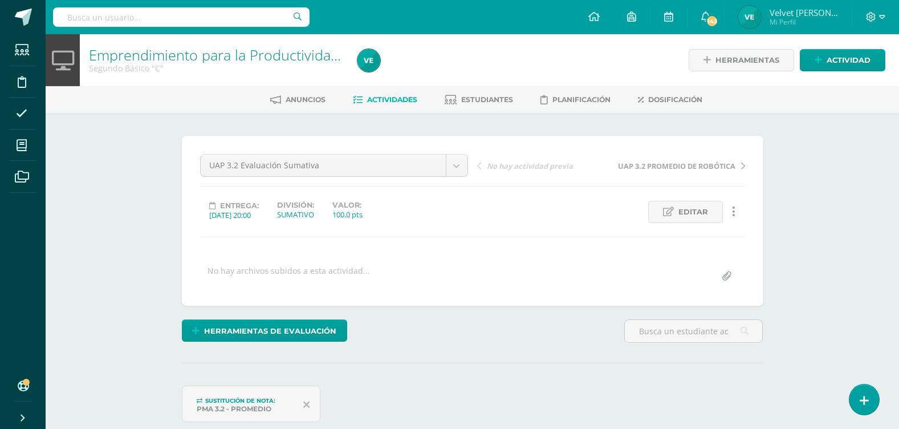
scroll to position [155, 0]
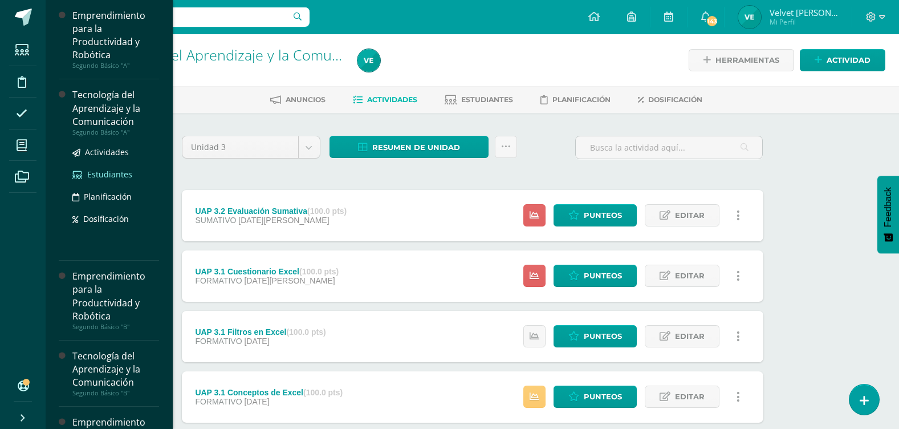
click at [107, 178] on span "Estudiantes" at bounding box center [109, 174] width 45 height 11
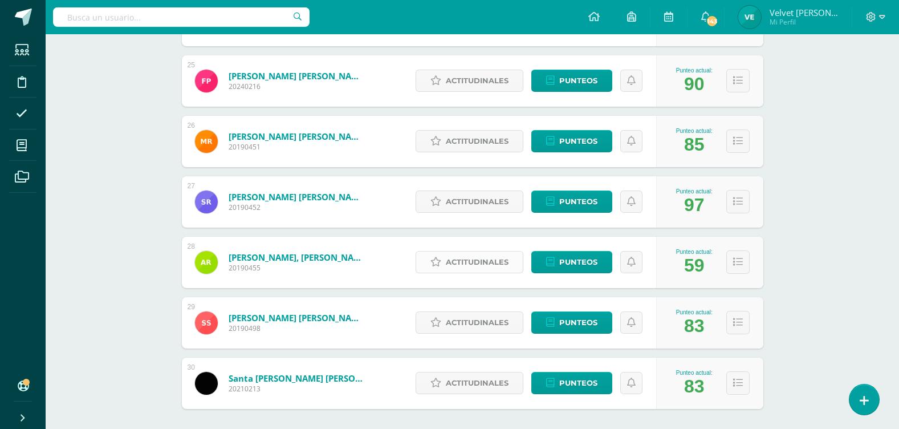
scroll to position [1695, 0]
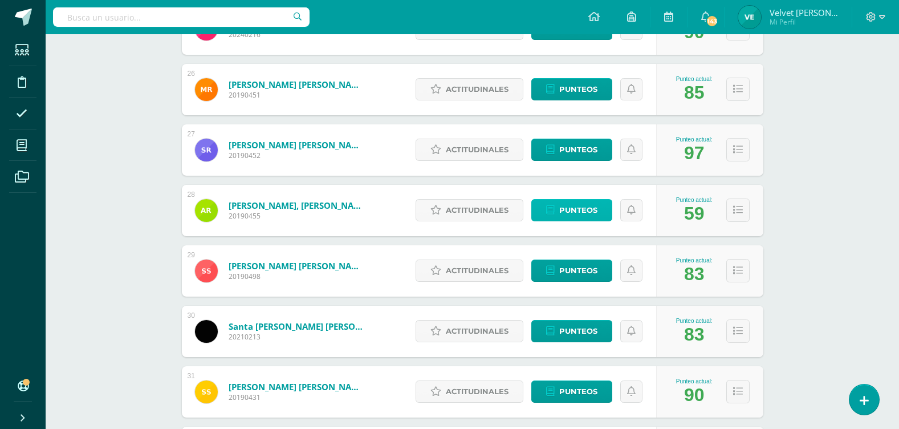
click at [568, 212] on span "Punteos" at bounding box center [578, 210] width 38 height 21
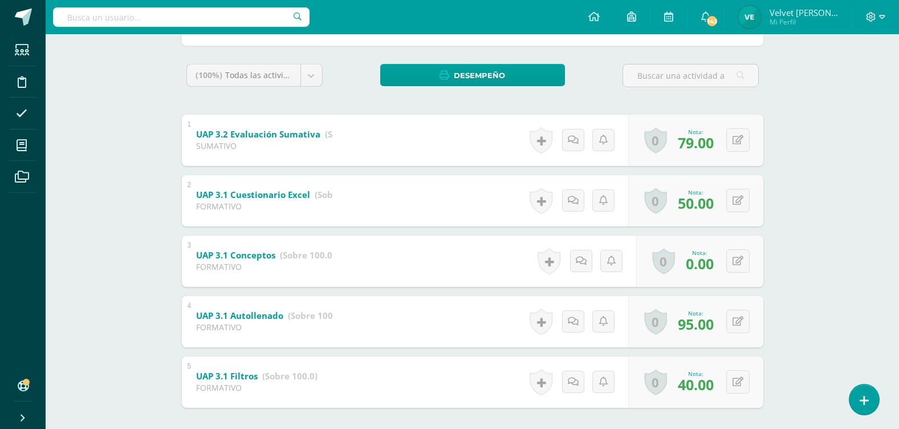
scroll to position [225, 0]
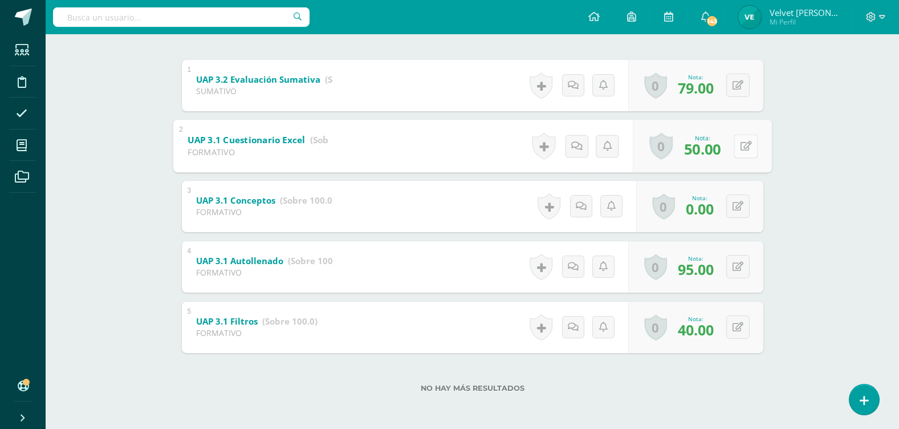
click at [734, 148] on button at bounding box center [746, 146] width 24 height 24
click at [706, 154] on link at bounding box center [715, 149] width 23 height 23
click at [745, 148] on button at bounding box center [737, 145] width 23 height 23
type input "60"
click at [706, 153] on link at bounding box center [715, 149] width 23 height 23
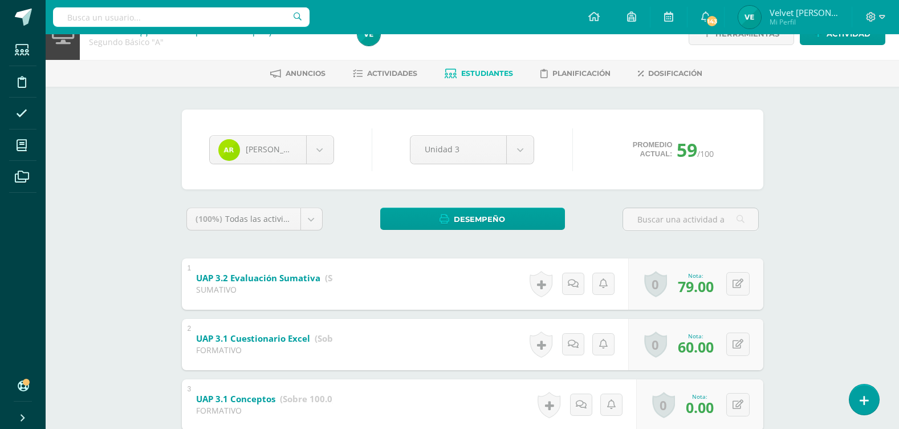
scroll to position [0, 0]
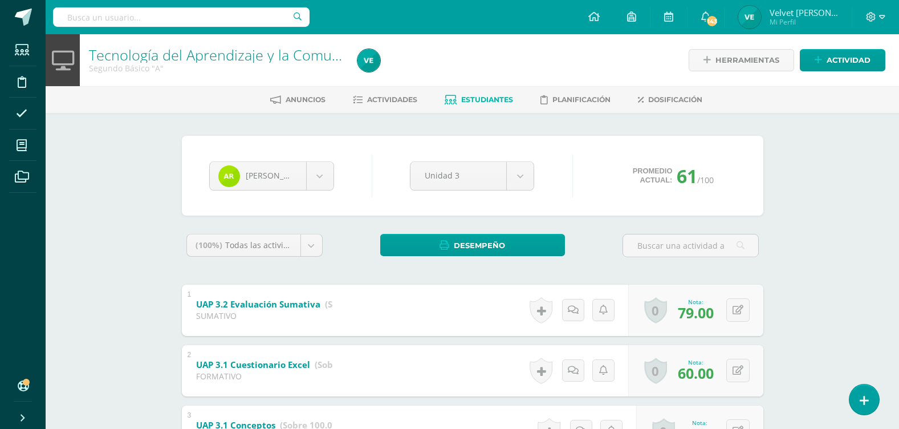
click at [124, 197] on div "Tecnología del Aprendizaje y la Comunicación Segundo Básico "A" Herramientas De…" at bounding box center [472, 343] width 853 height 619
